Goal: Information Seeking & Learning: Learn about a topic

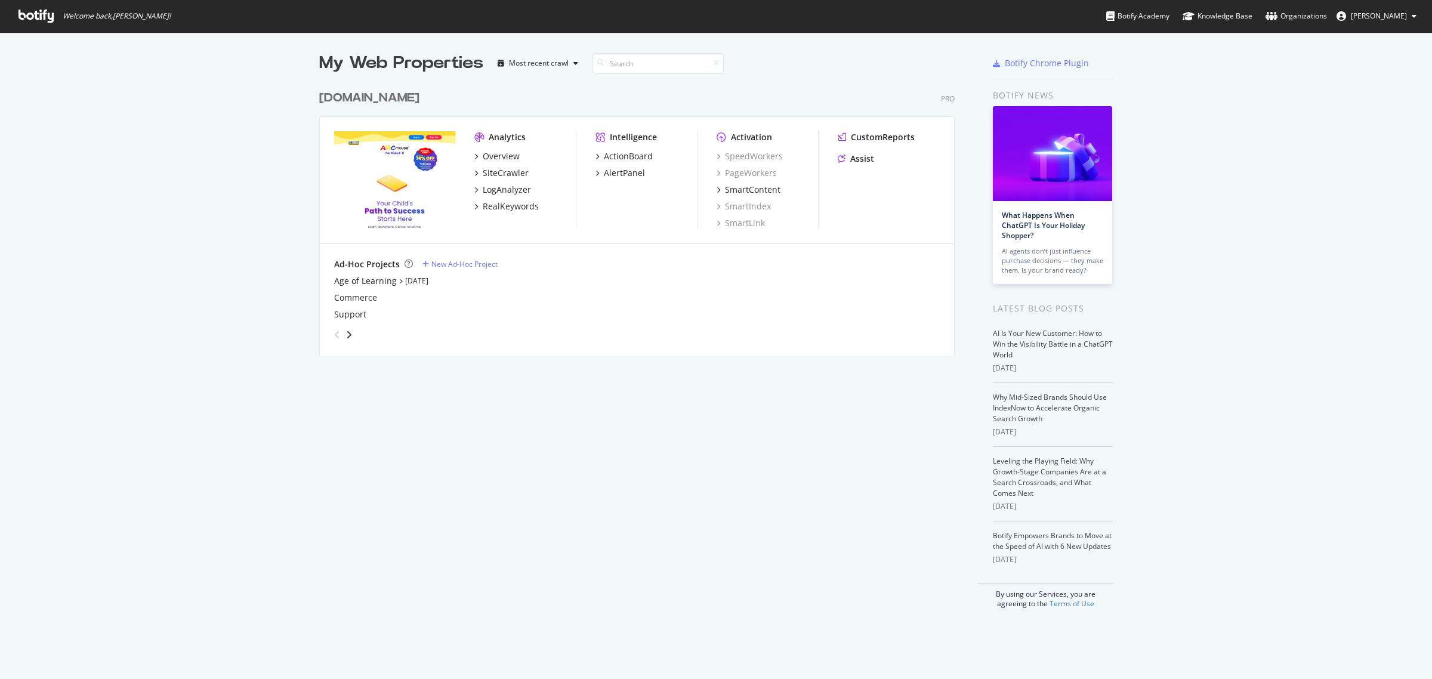
scroll to position [668, 1409]
click at [483, 203] on div "RealKeywords" at bounding box center [511, 206] width 56 height 12
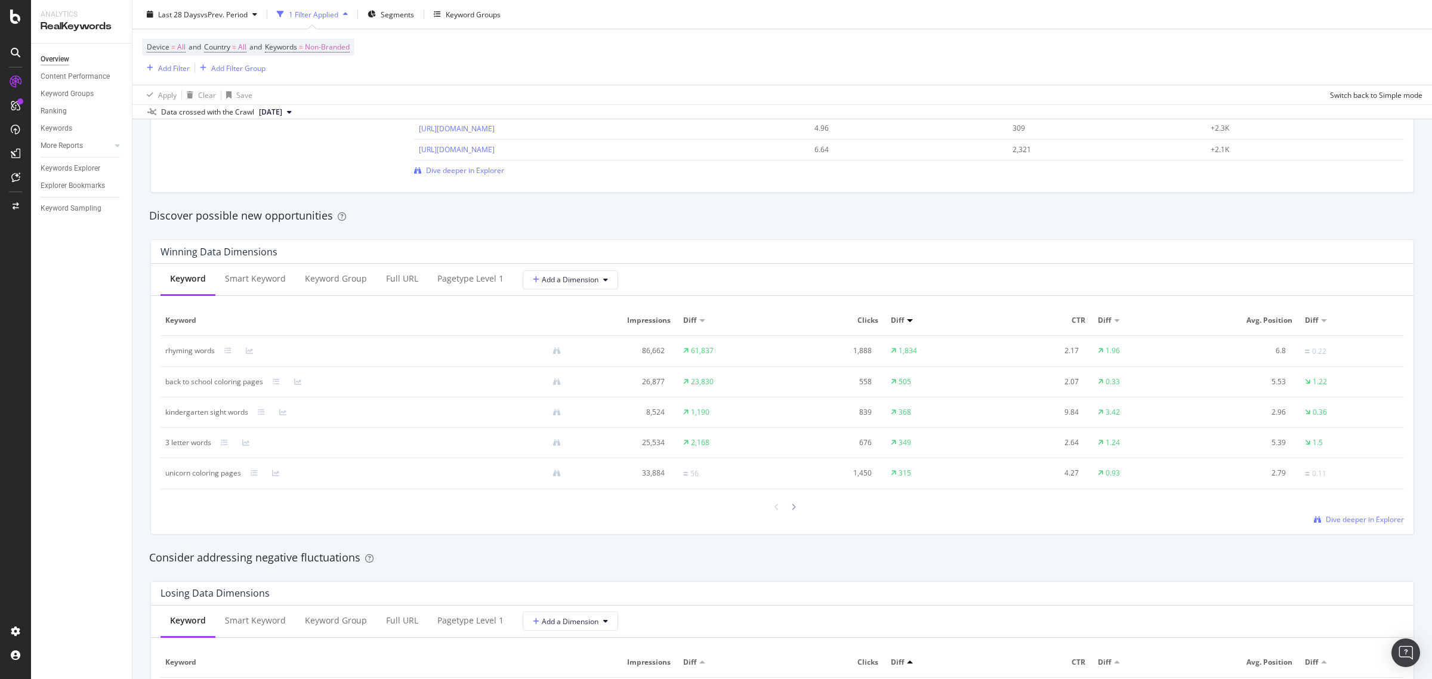
scroll to position [970, 0]
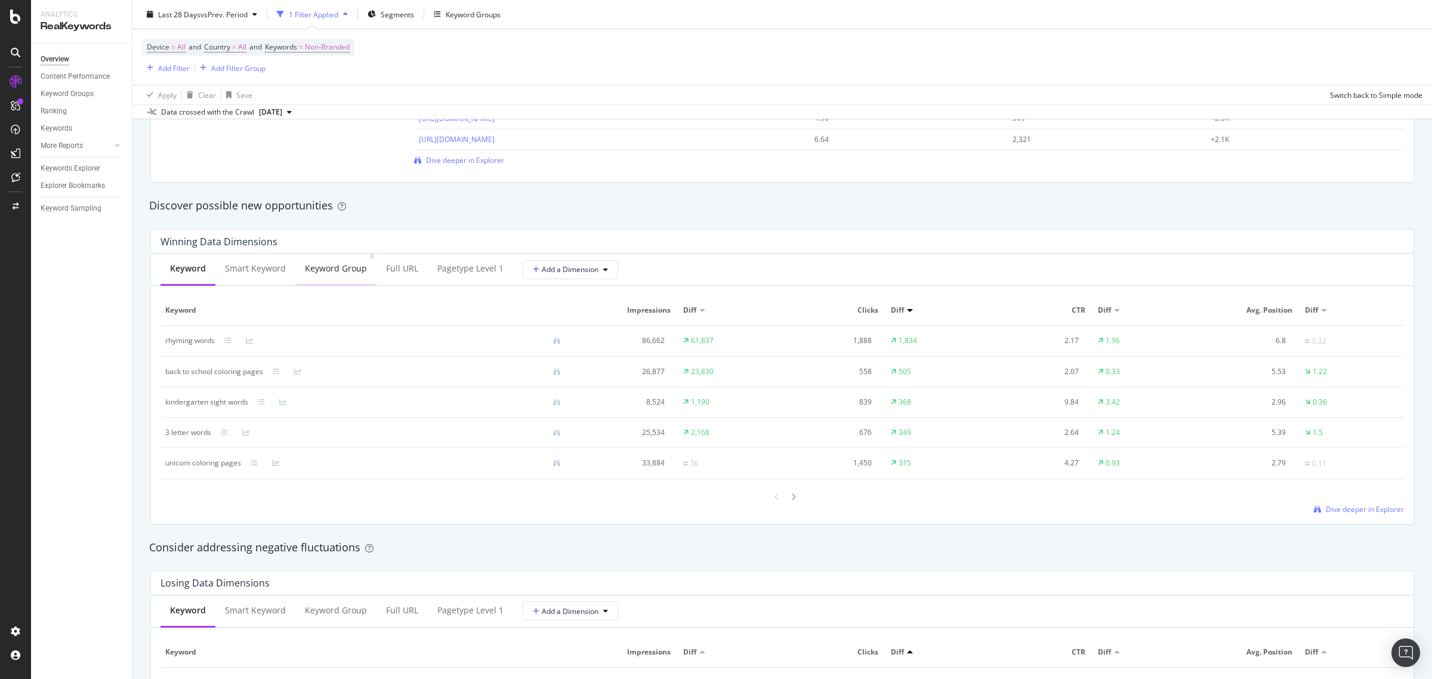
click at [323, 278] on div "Keyword Group" at bounding box center [335, 269] width 81 height 33
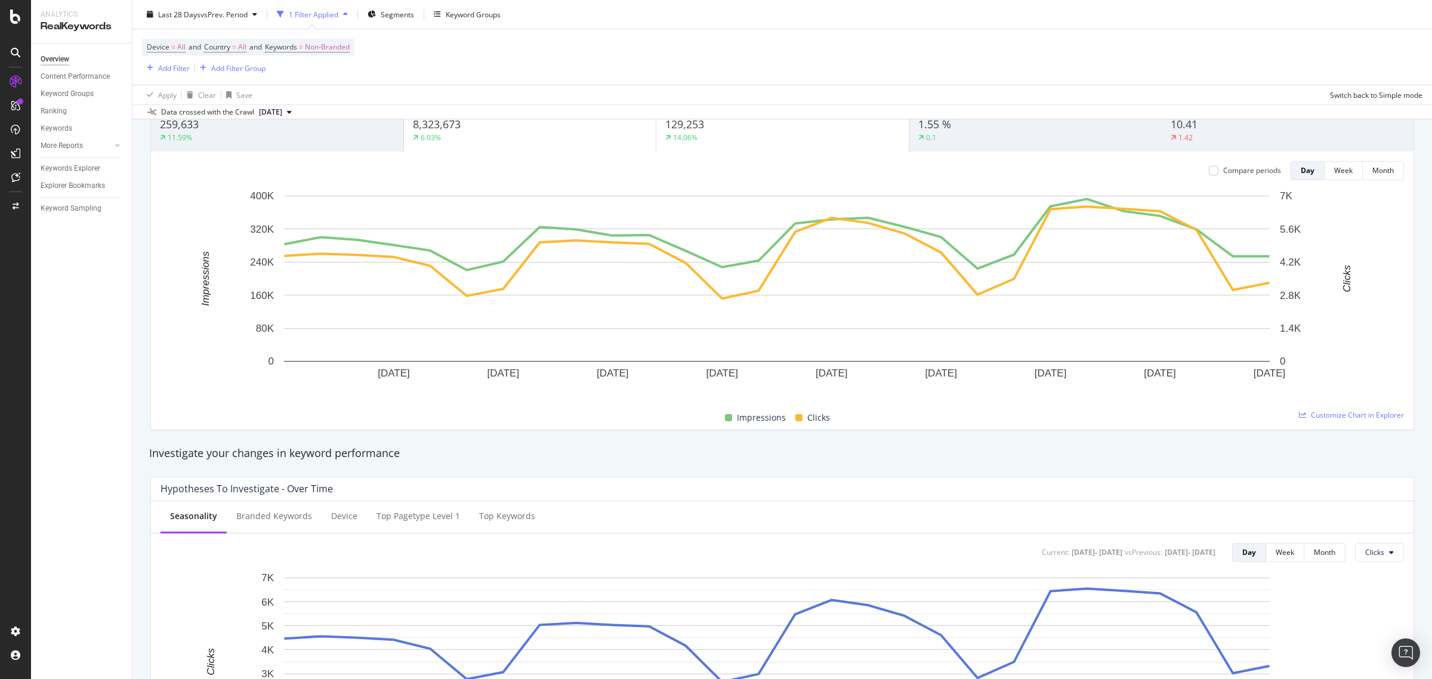
scroll to position [0, 0]
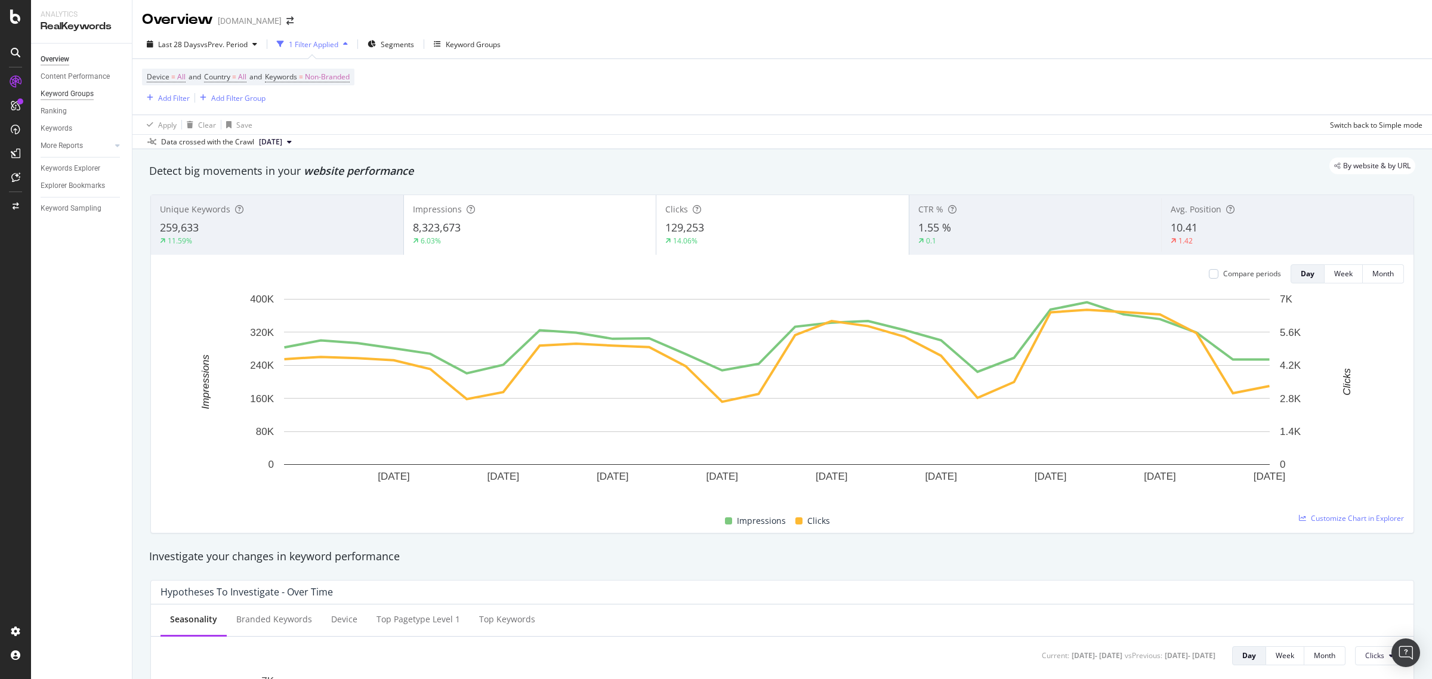
drag, startPoint x: 67, startPoint y: 90, endPoint x: 82, endPoint y: 90, distance: 14.3
click at [67, 90] on div "Keyword Groups" at bounding box center [67, 94] width 53 height 13
